Goal: Navigation & Orientation: Find specific page/section

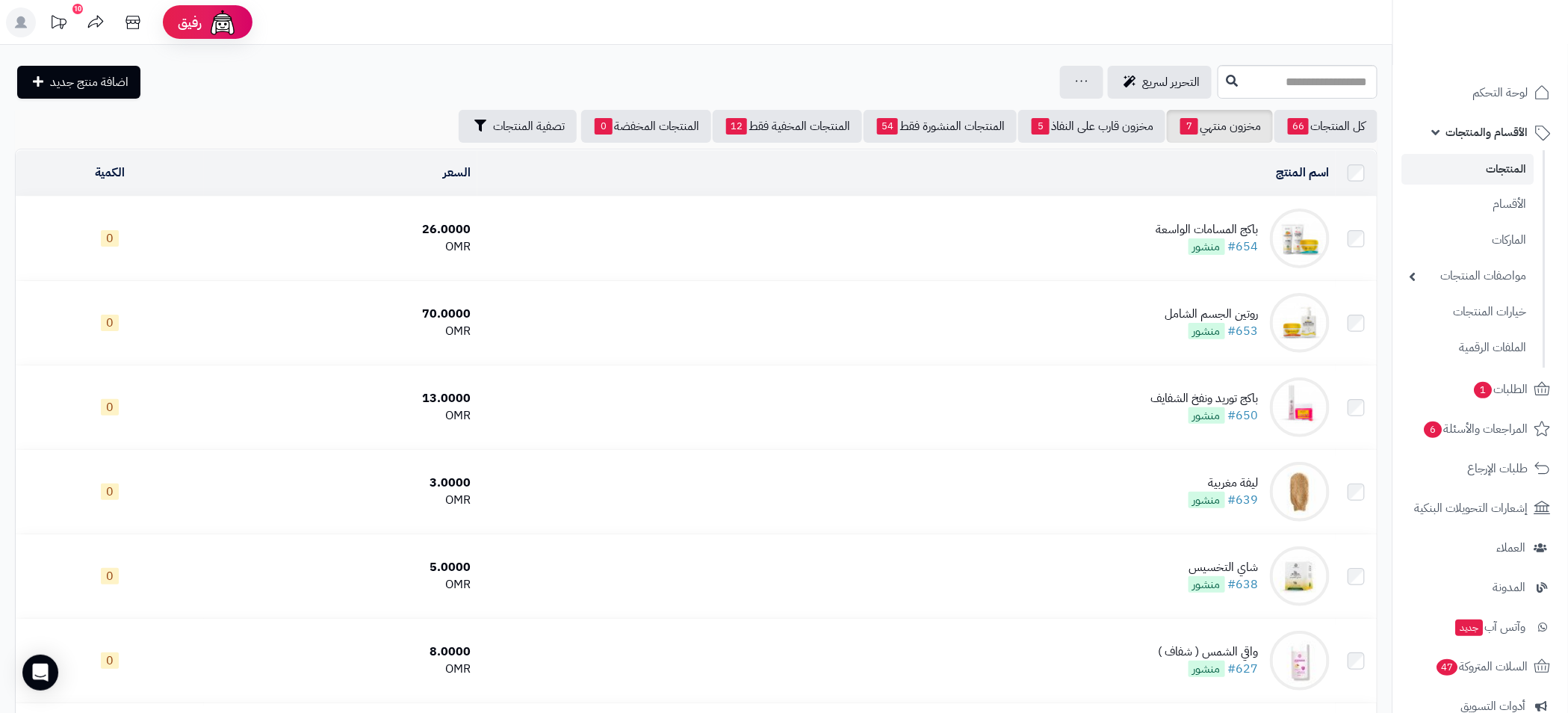
click at [1514, 166] on link "المنتجات" at bounding box center [1468, 169] width 132 height 31
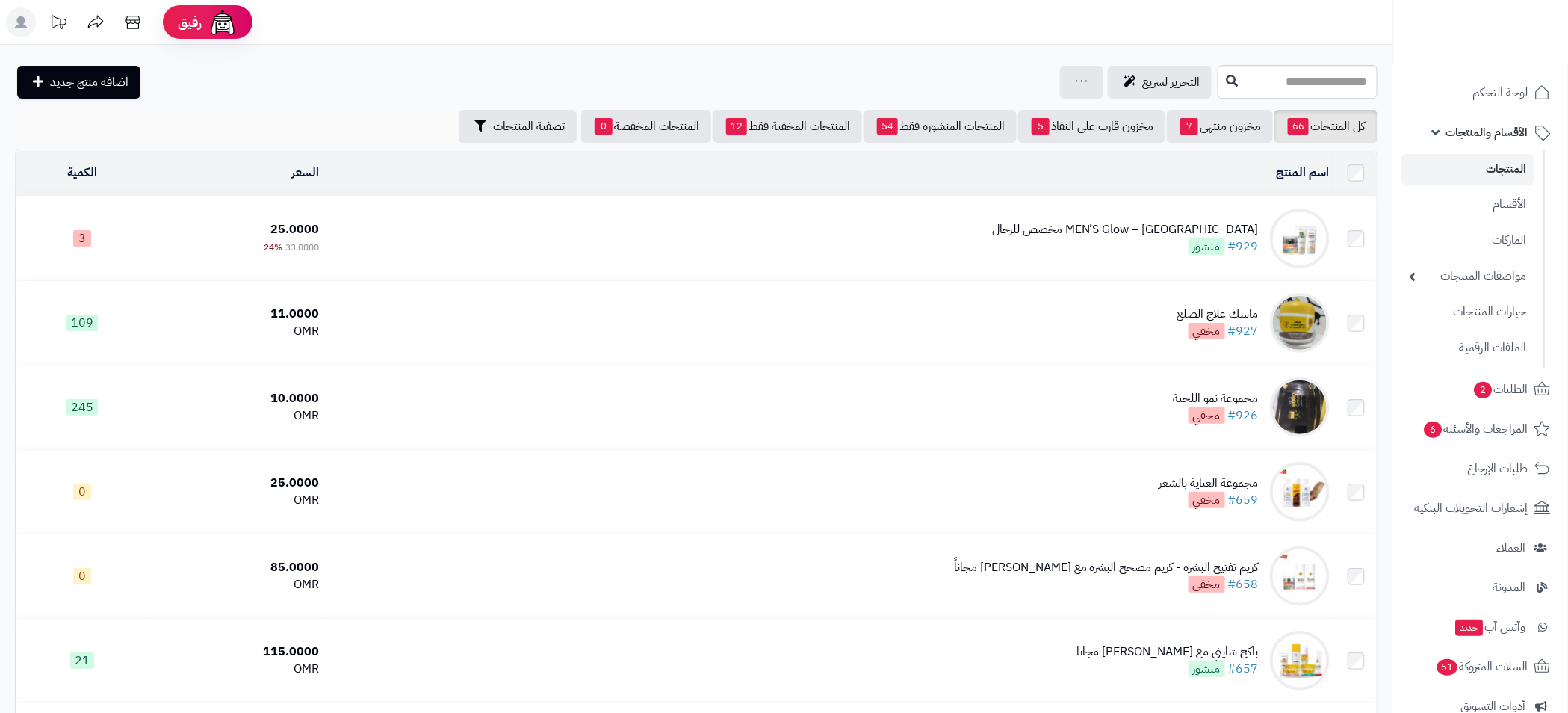
click at [1475, 133] on span "الأقسام والمنتجات" at bounding box center [1487, 132] width 82 height 21
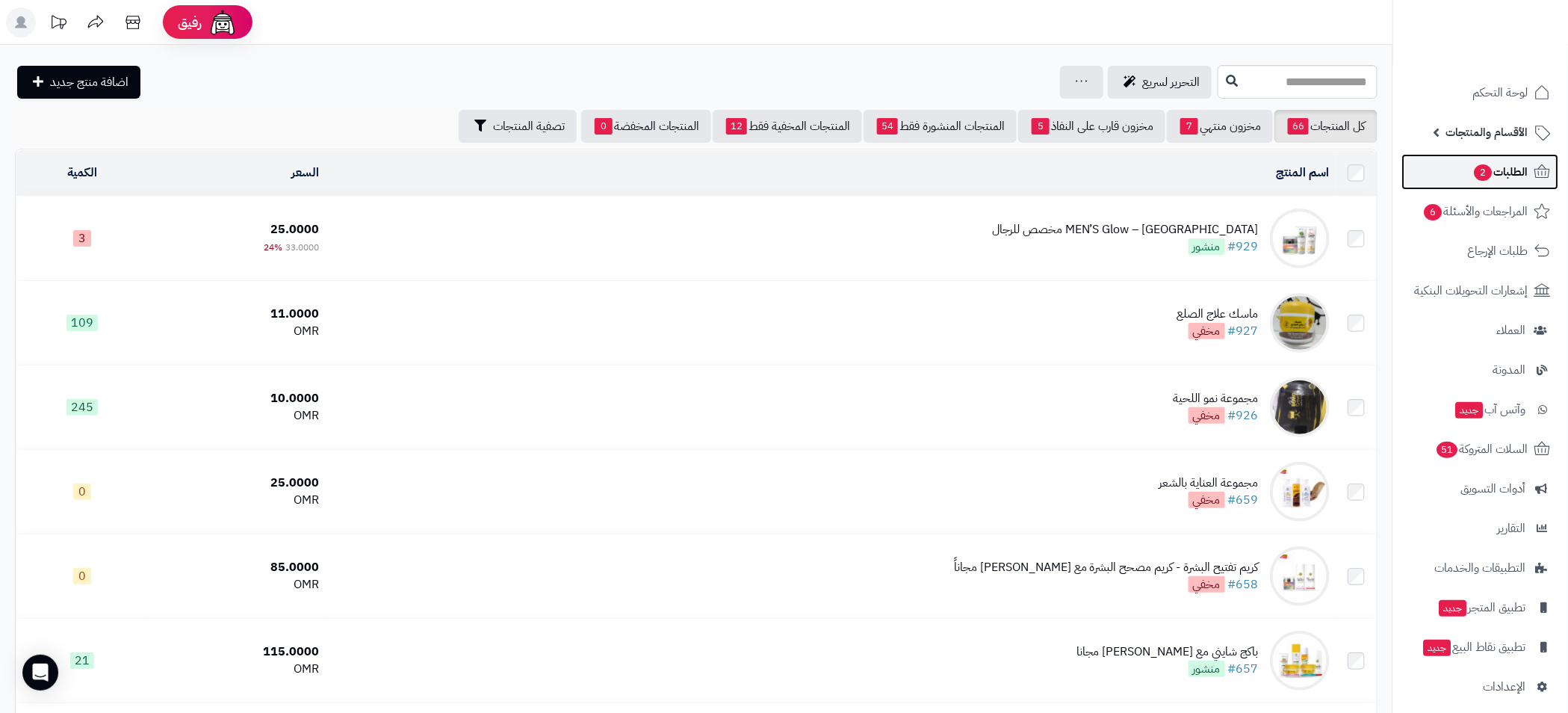
click at [1514, 172] on span "الطلبات 2" at bounding box center [1501, 172] width 55 height 21
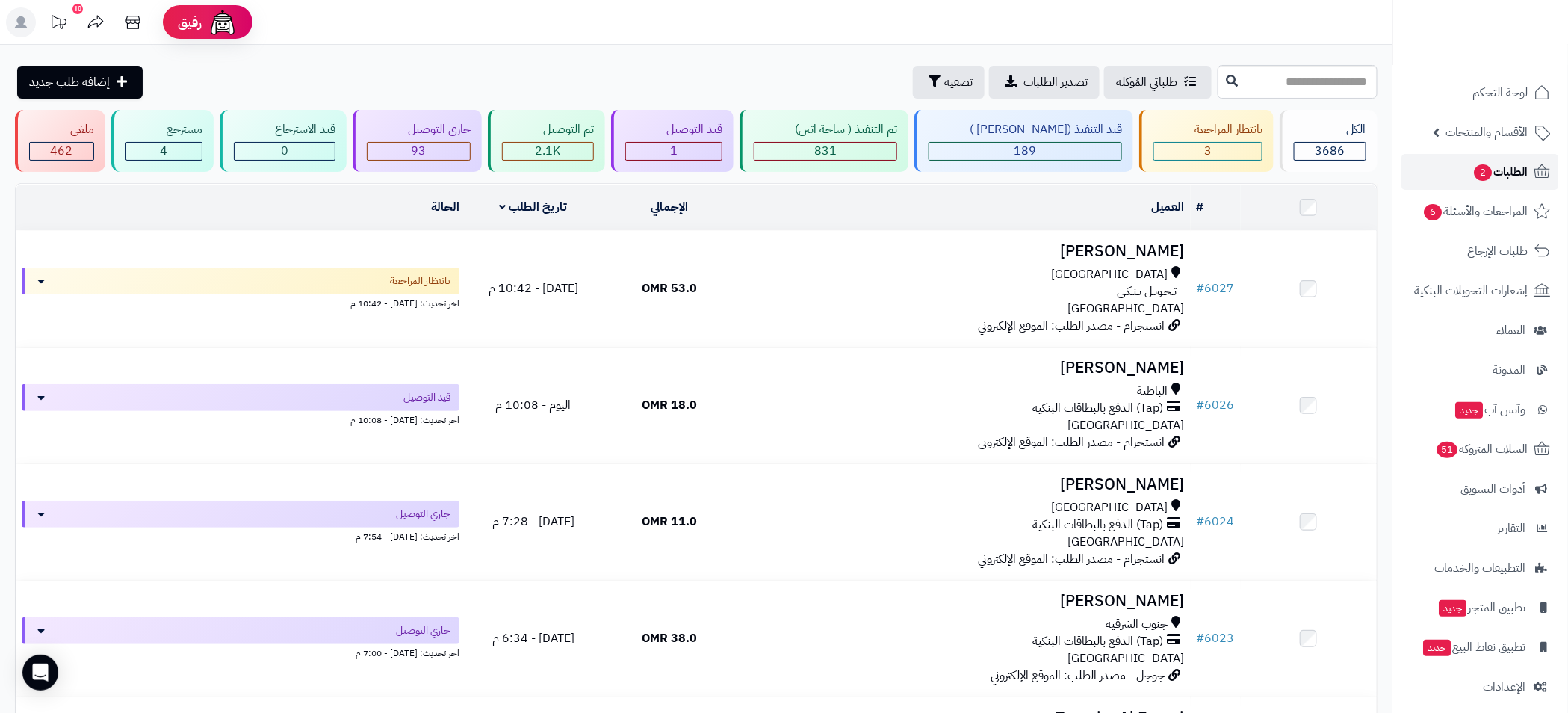
click at [1520, 160] on link "الطلبات 2" at bounding box center [1481, 172] width 157 height 36
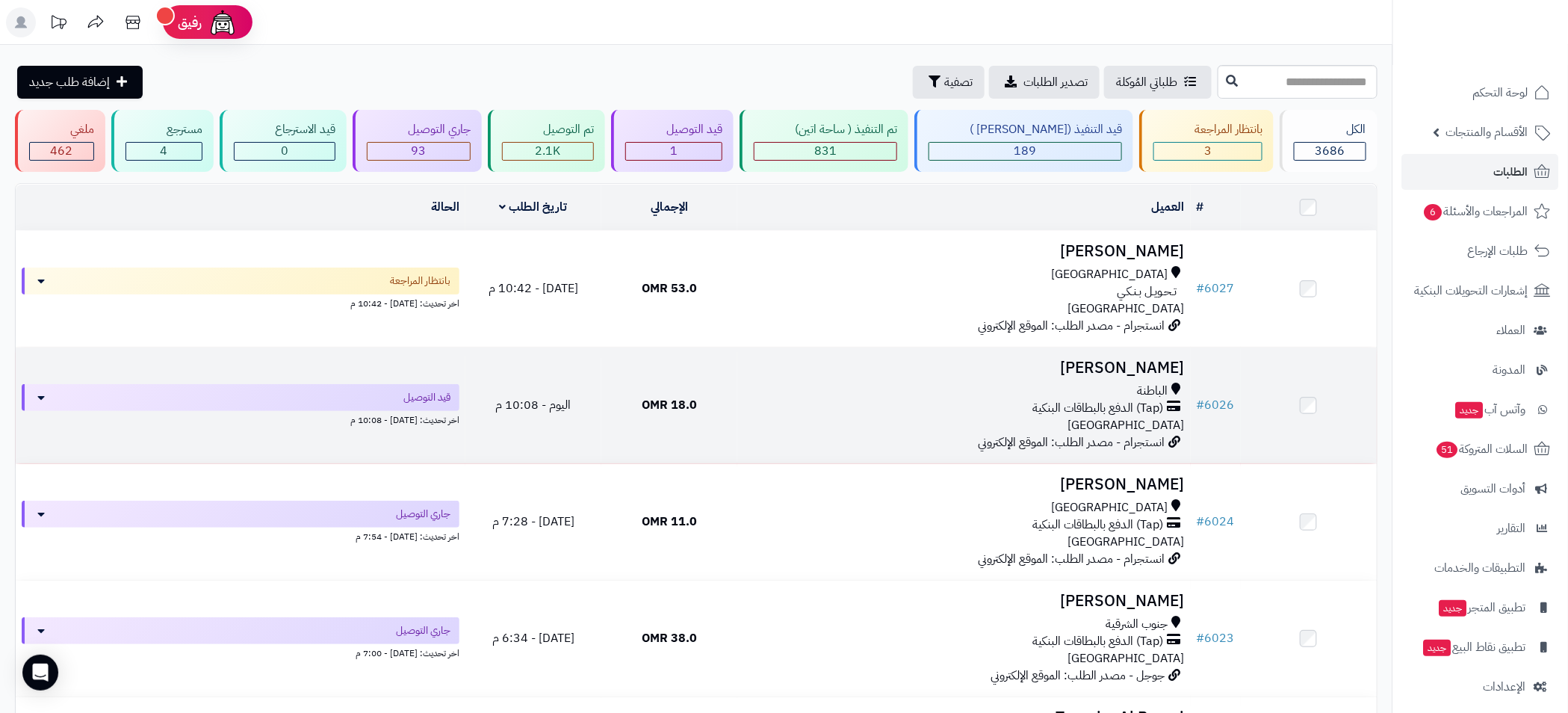
click at [910, 383] on div "الباطنة" at bounding box center [964, 391] width 442 height 17
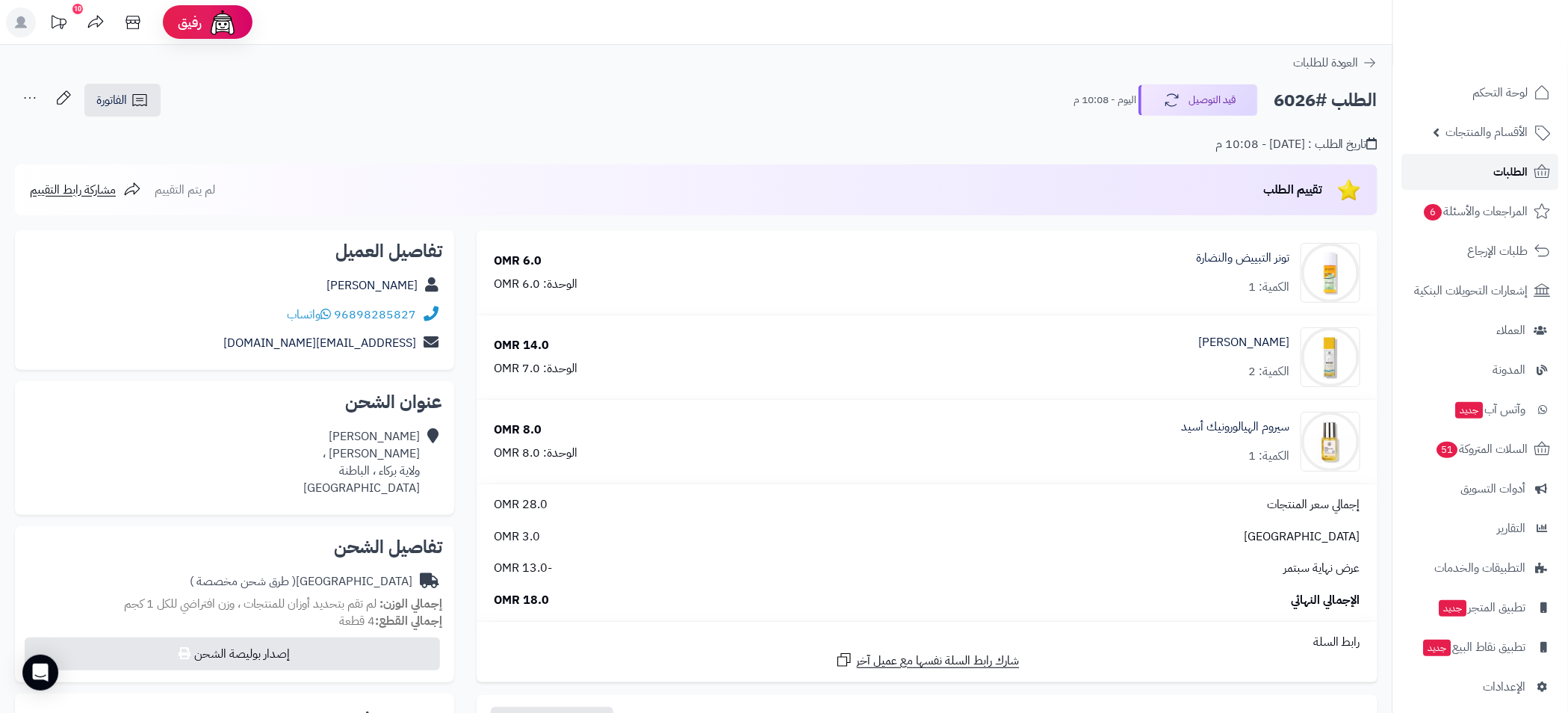
click at [1496, 172] on span "الطلبات" at bounding box center [1511, 172] width 34 height 21
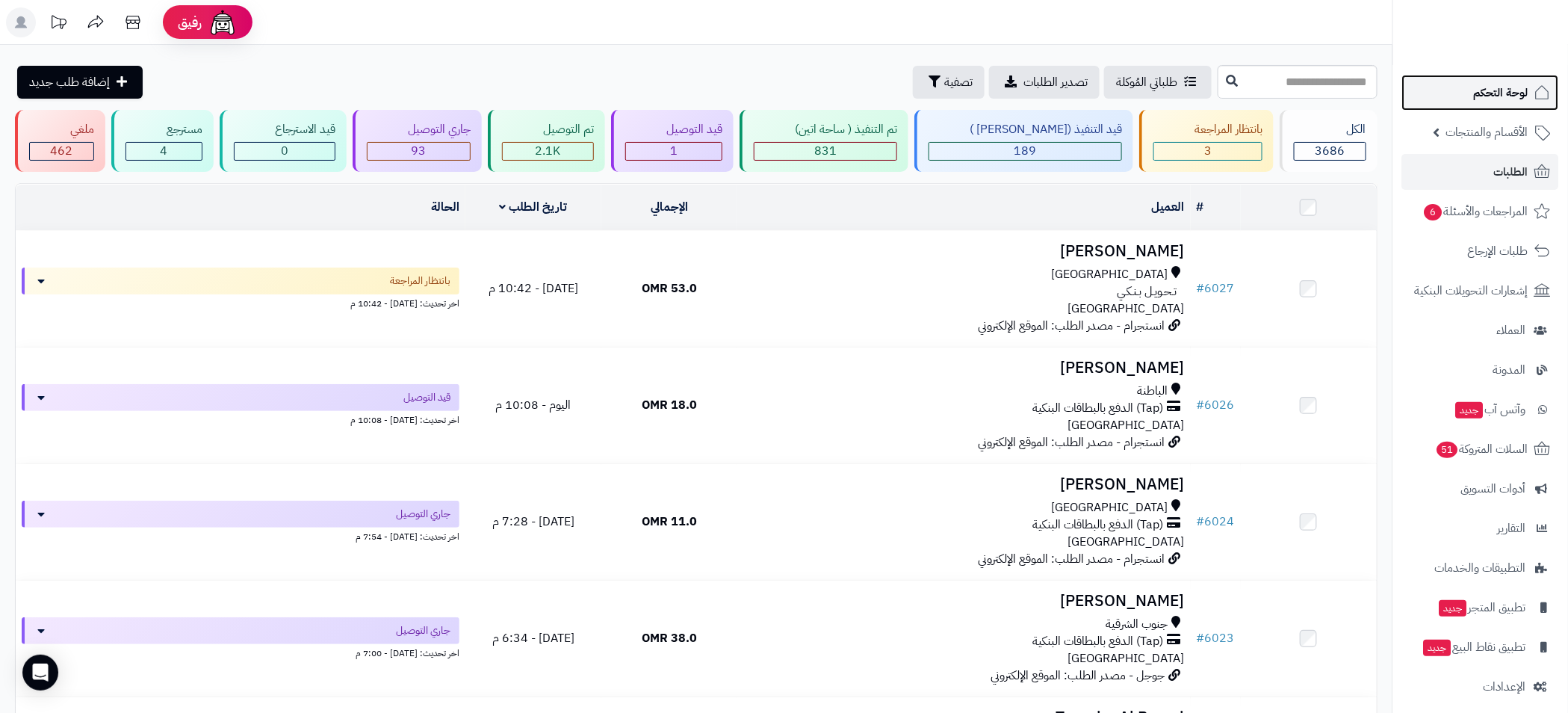
click at [1505, 87] on span "لوحة التحكم" at bounding box center [1502, 93] width 55 height 21
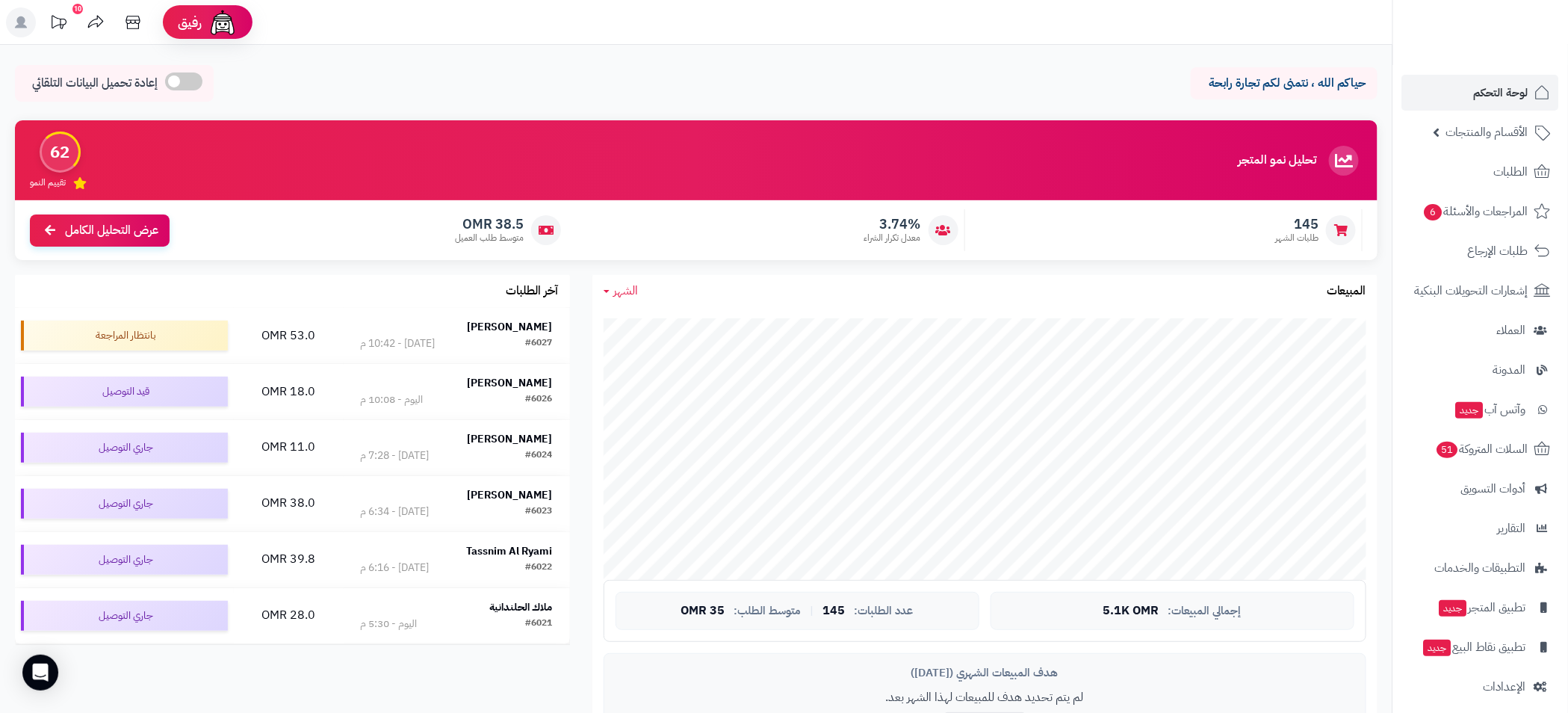
click at [75, 15] on link "10" at bounding box center [58, 24] width 38 height 33
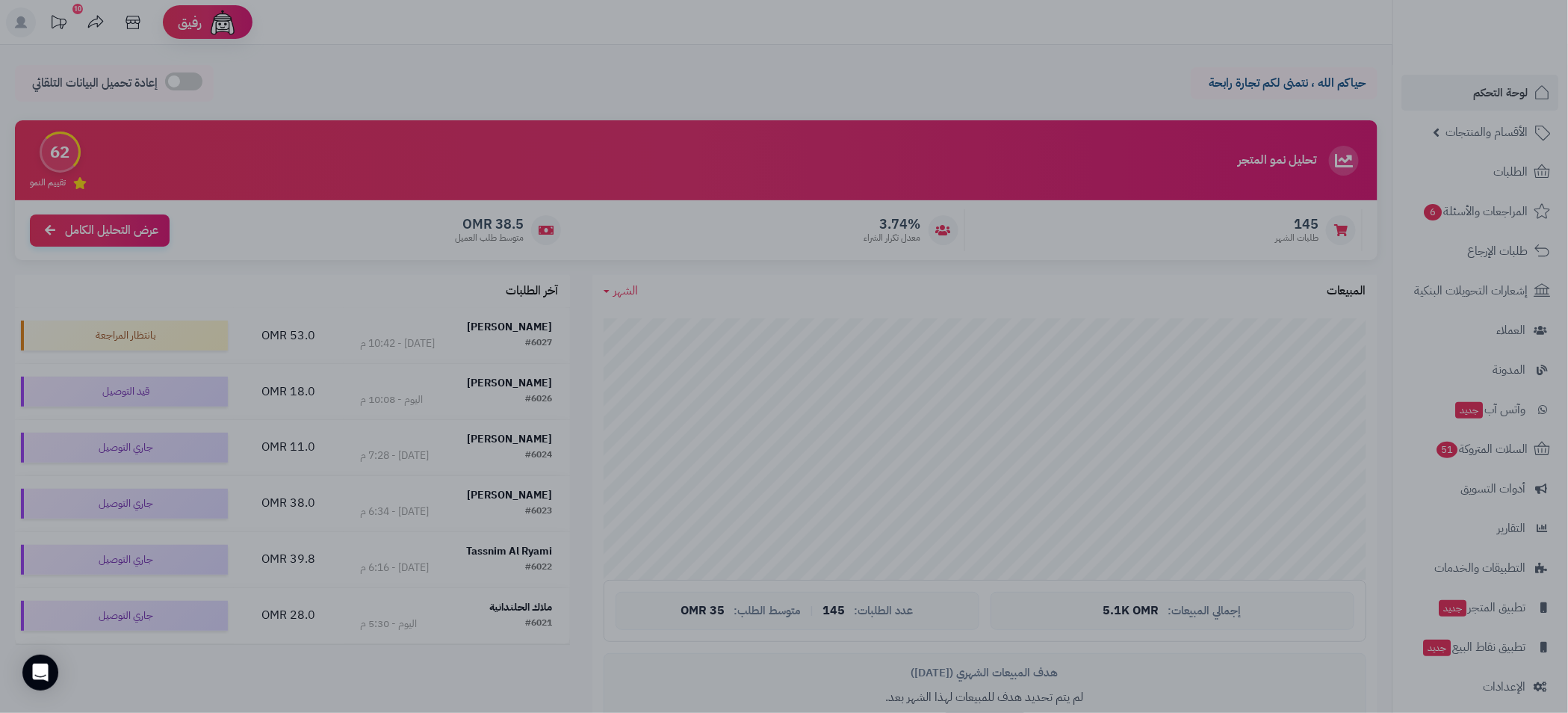
click at [841, 77] on div at bounding box center [784, 356] width 1568 height 713
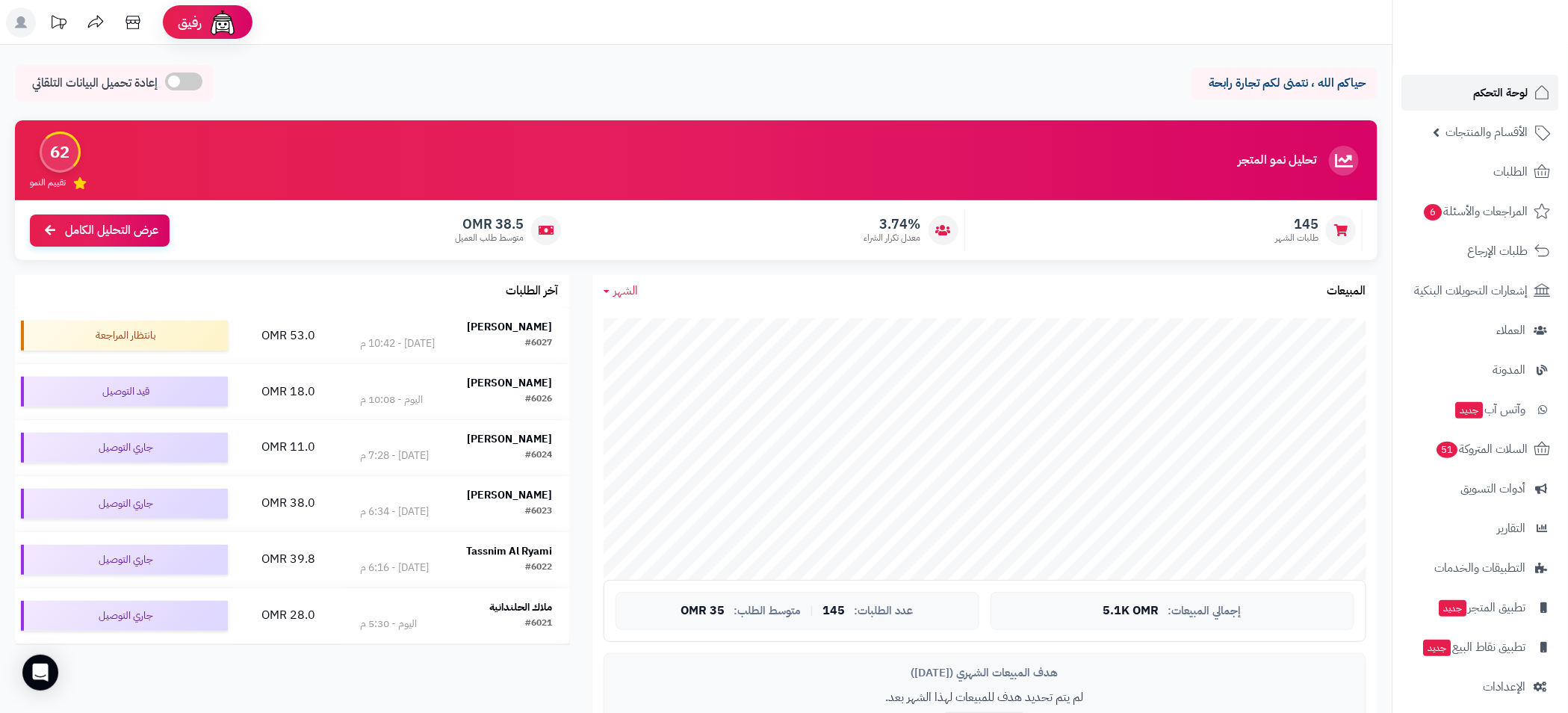
click at [1502, 88] on span "لوحة التحكم" at bounding box center [1502, 93] width 55 height 21
click at [131, 27] on icon at bounding box center [133, 22] width 30 height 30
